Goal: Task Accomplishment & Management: Use online tool/utility

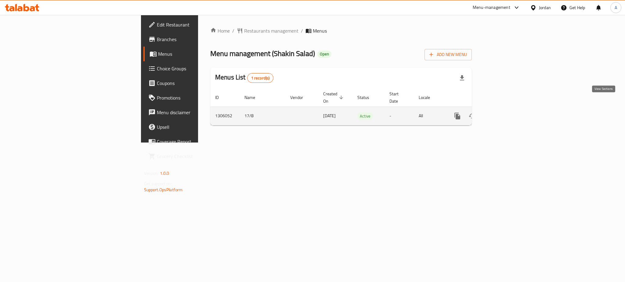
click at [508, 109] on link "enhanced table" at bounding box center [501, 116] width 15 height 15
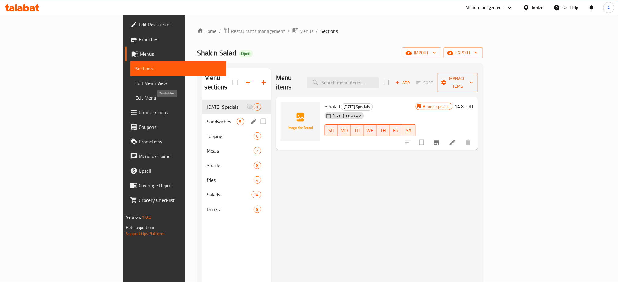
click at [207, 118] on span "Sandwiches" at bounding box center [222, 121] width 30 height 7
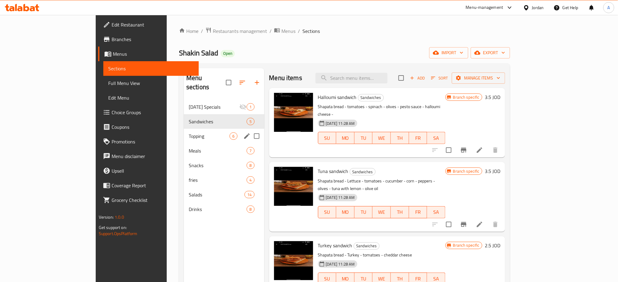
click at [184, 129] on div "Topping 6" at bounding box center [224, 136] width 81 height 15
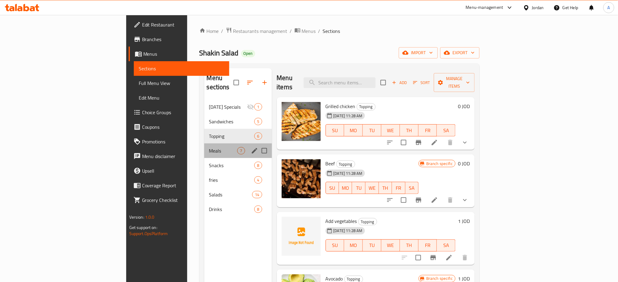
click at [204, 144] on div "Meals 7" at bounding box center [238, 151] width 68 height 15
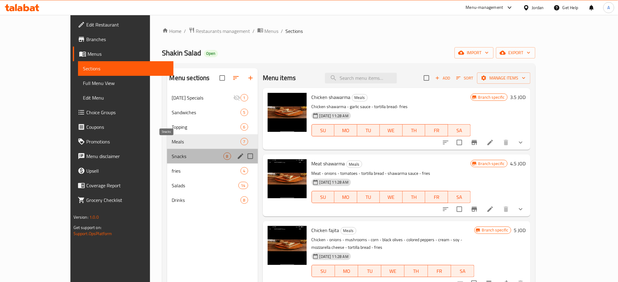
click at [172, 153] on span "Snacks" at bounding box center [198, 156] width 52 height 7
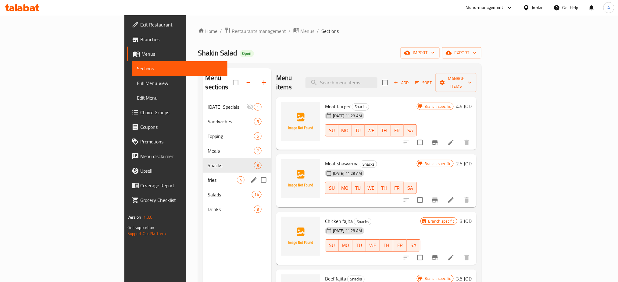
click at [203, 173] on div "fries 4" at bounding box center [237, 180] width 68 height 15
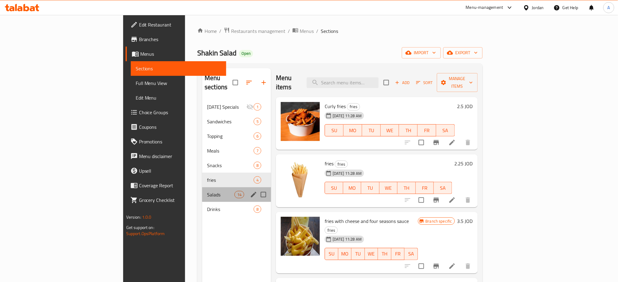
click at [202, 188] on div "Salads 14" at bounding box center [236, 195] width 69 height 15
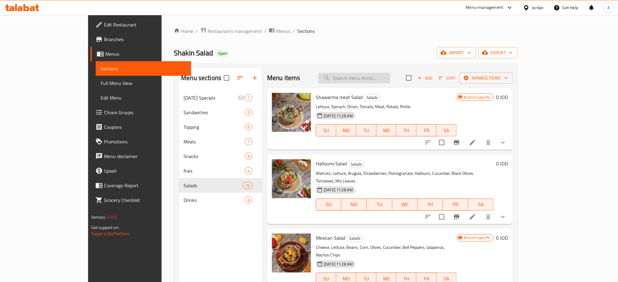
click at [390, 73] on input "search" at bounding box center [354, 78] width 72 height 11
type input "ceas"
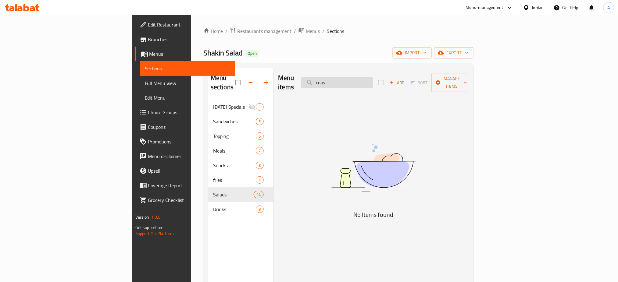
drag, startPoint x: 392, startPoint y: 71, endPoint x: 366, endPoint y: 75, distance: 26.6
click at [365, 77] on input "ceas" at bounding box center [337, 82] width 72 height 11
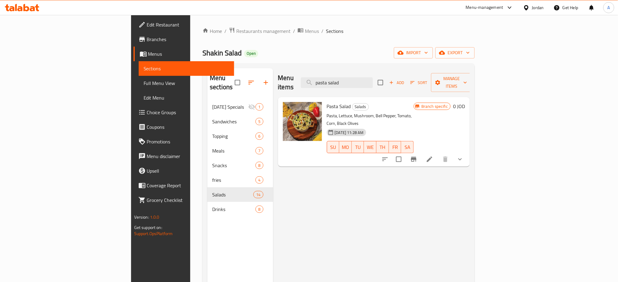
drag, startPoint x: 393, startPoint y: 72, endPoint x: 267, endPoint y: 63, distance: 125.4
click at [310, 68] on div "Menu items pasta salad Add Sort Manage items" at bounding box center [374, 82] width 192 height 29
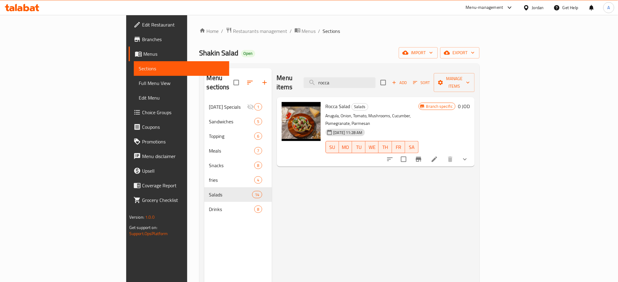
drag, startPoint x: 391, startPoint y: 76, endPoint x: 325, endPoint y: 72, distance: 65.7
click at [345, 73] on div "Menu items rocca Add Sort Manage items" at bounding box center [376, 82] width 198 height 29
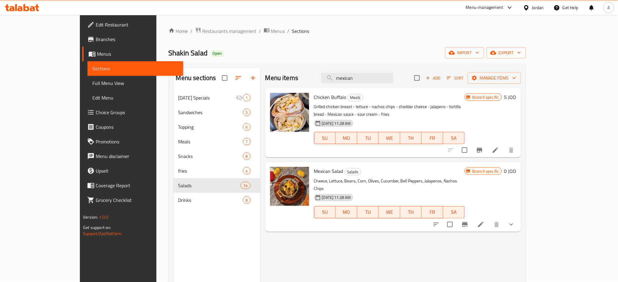
drag, startPoint x: 392, startPoint y: 77, endPoint x: 279, endPoint y: 62, distance: 113.5
click at [310, 66] on div "Menu sections [DATE] Specials 1 Sandwiches 5 Topping 6 Meals 7 Snacks 8 fries 4…" at bounding box center [347, 209] width 357 height 292
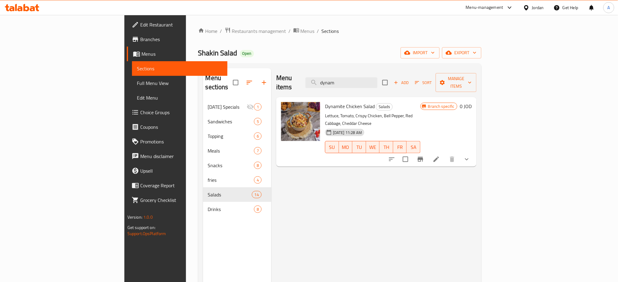
drag, startPoint x: 378, startPoint y: 75, endPoint x: 350, endPoint y: 72, distance: 28.0
click at [356, 74] on div "Menu items dynam Add Sort Manage items" at bounding box center [376, 82] width 200 height 29
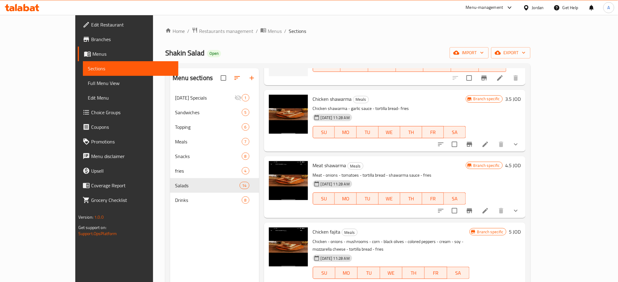
type input "c"
click at [91, 37] on span "Branches" at bounding box center [132, 39] width 83 height 7
